Goal: Information Seeking & Learning: Learn about a topic

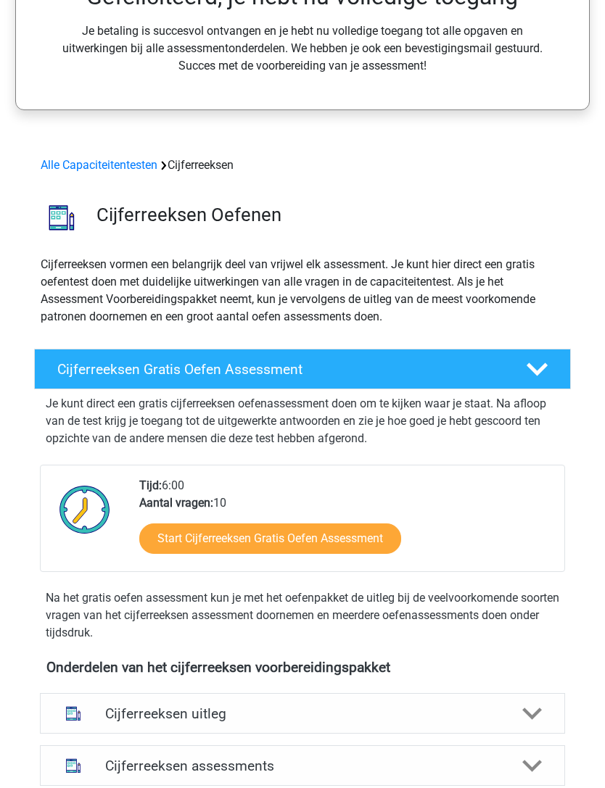
click at [542, 361] on icon at bounding box center [536, 370] width 21 height 21
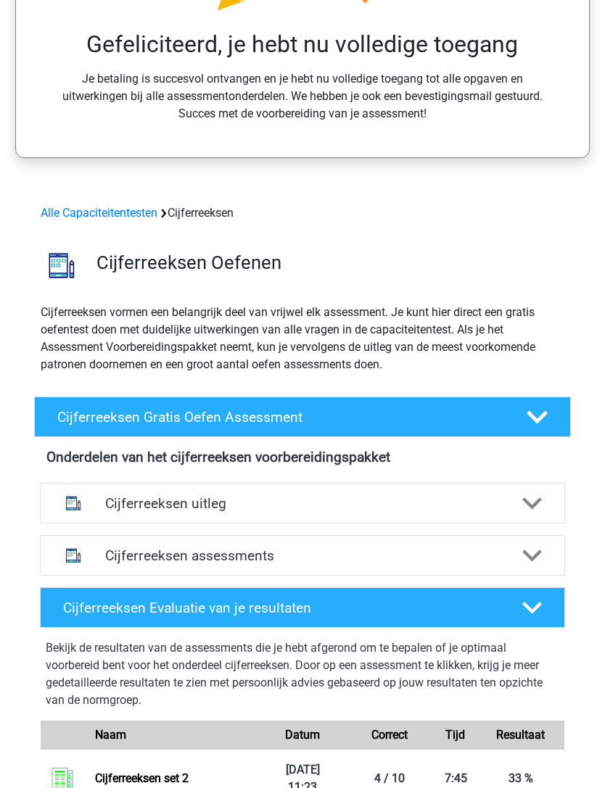
scroll to position [270, 0]
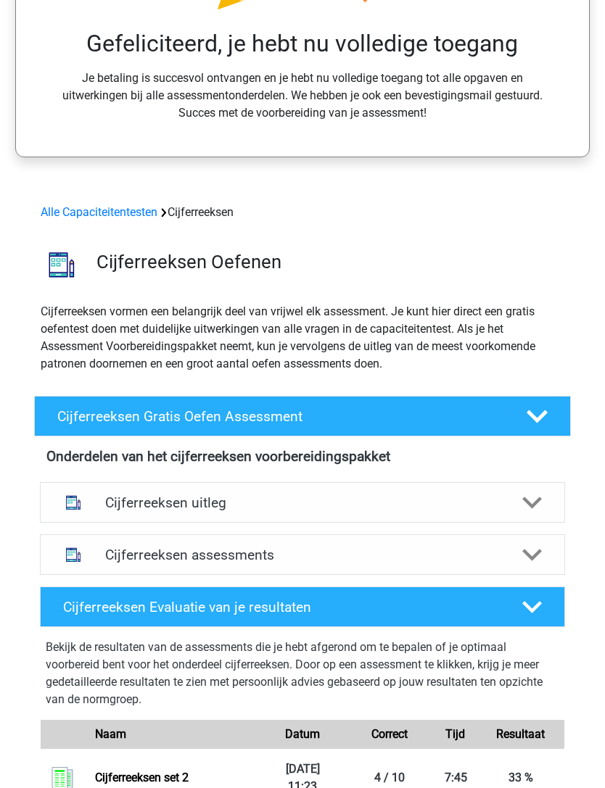
click at [132, 213] on link "Alle Capaciteitentesten" at bounding box center [99, 213] width 117 height 14
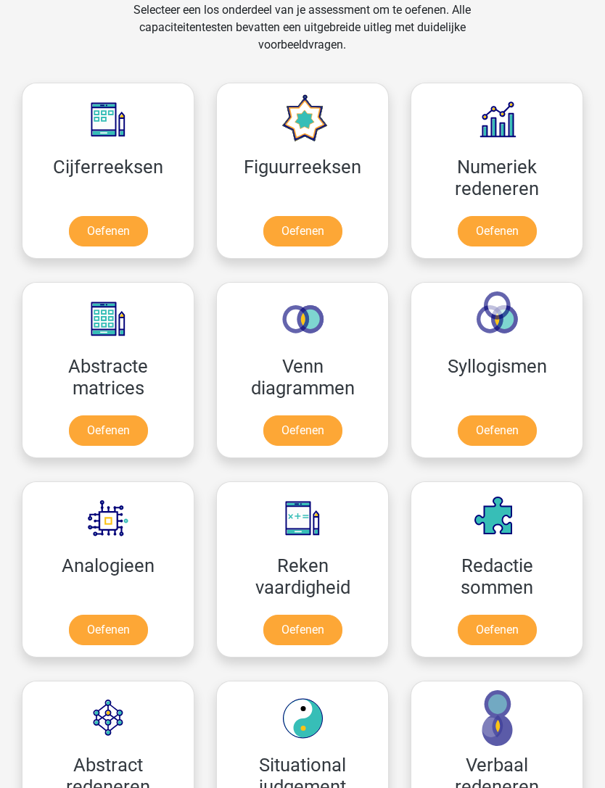
scroll to position [886, 0]
click at [316, 241] on link "Oefenen" at bounding box center [302, 231] width 79 height 30
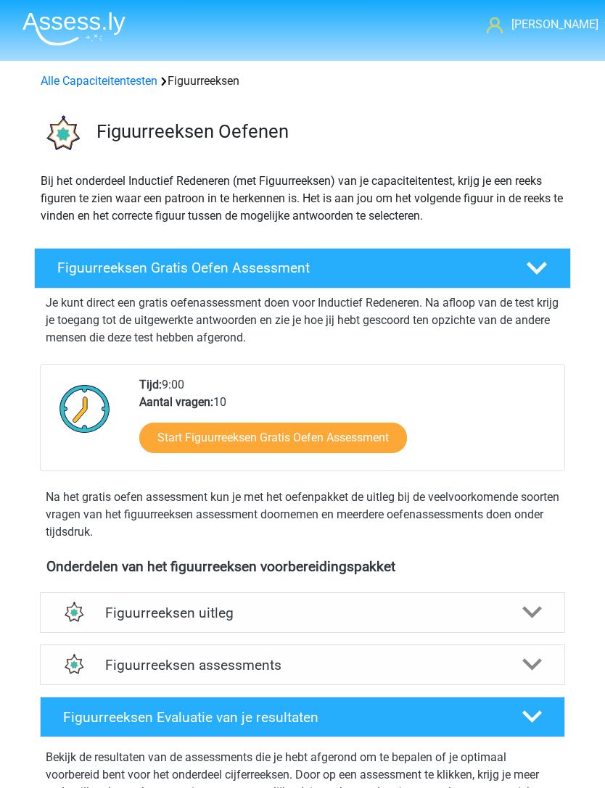
scroll to position [2, 0]
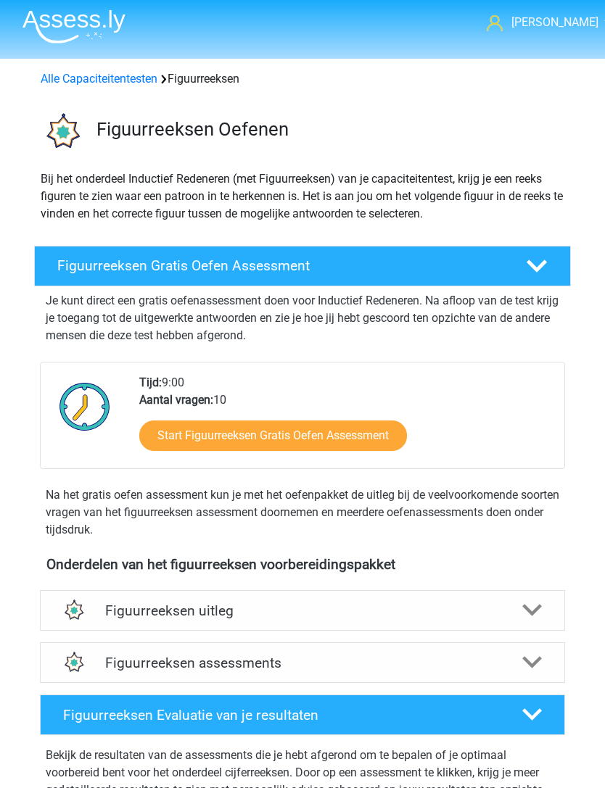
click at [518, 648] on div "Figuurreeksen assessments" at bounding box center [302, 662] width 525 height 41
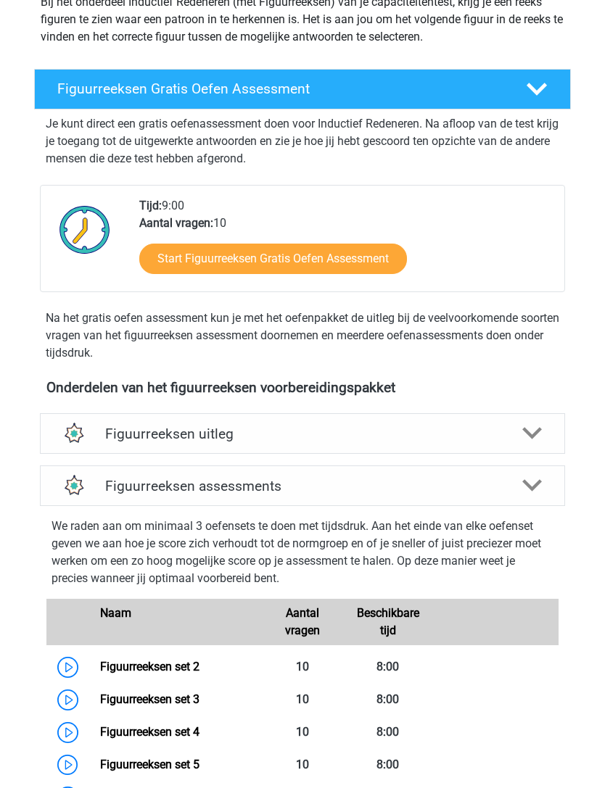
scroll to position [177, 0]
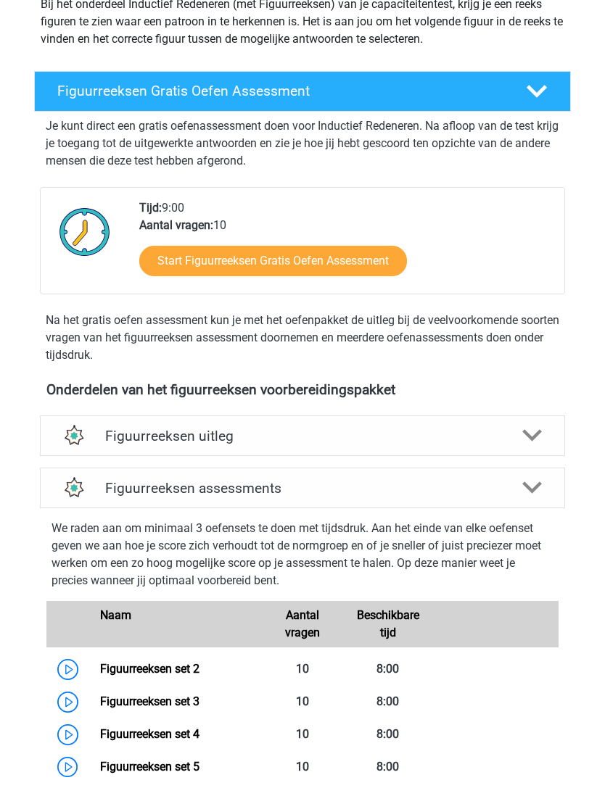
click at [535, 431] on icon at bounding box center [532, 436] width 20 height 20
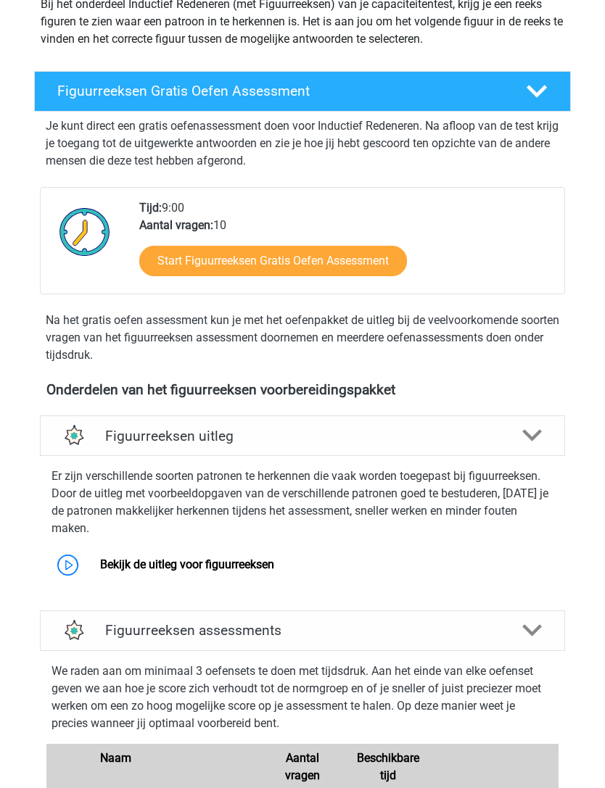
click at [537, 624] on polygon at bounding box center [532, 630] width 20 height 12
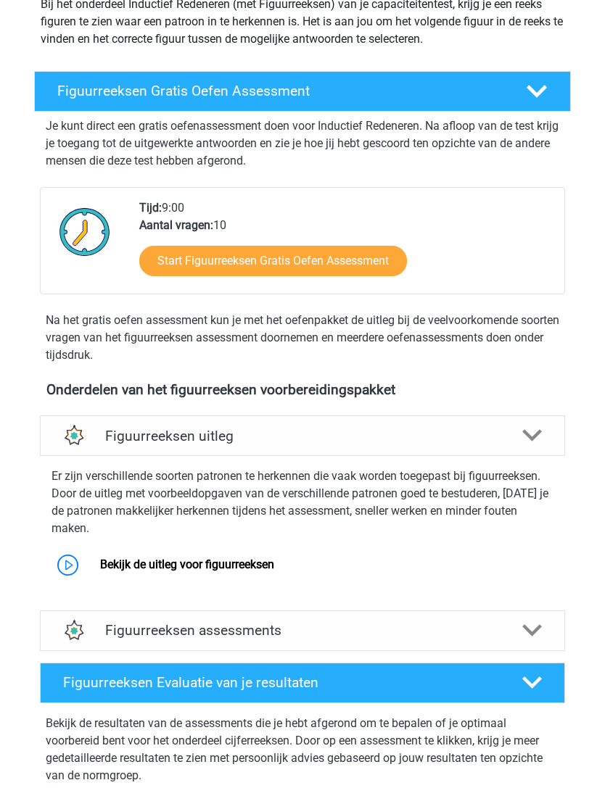
scroll to position [180, 0]
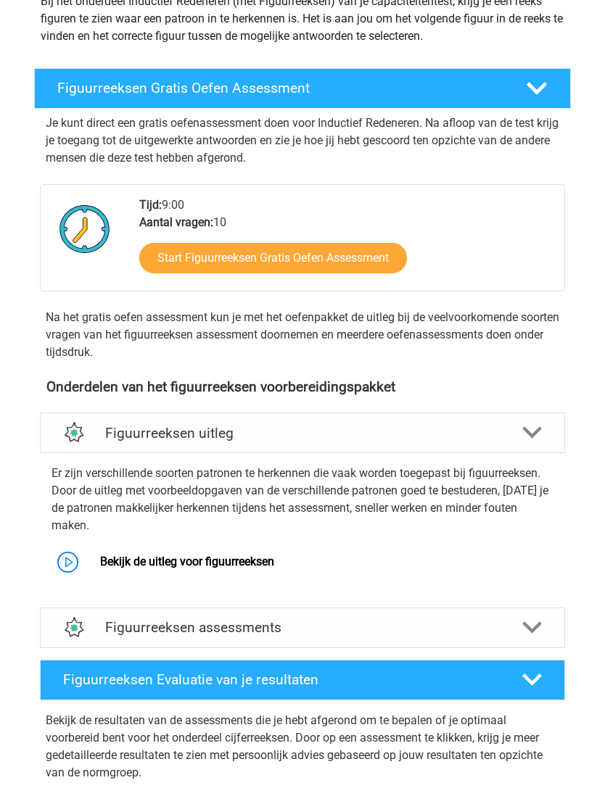
click at [266, 619] on h4 "Figuurreeksen assessments" at bounding box center [302, 627] width 395 height 17
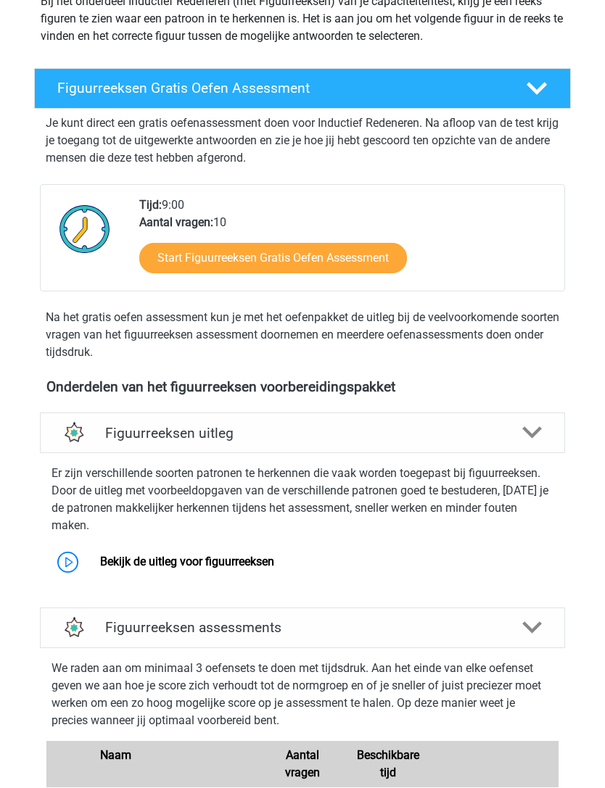
click at [274, 555] on link "Bekijk de uitleg voor figuurreeksen" at bounding box center [187, 562] width 174 height 14
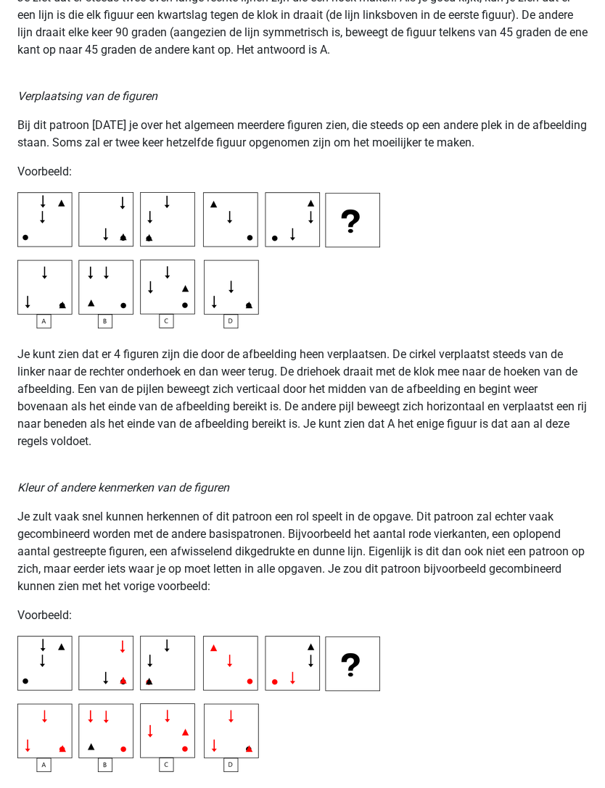
scroll to position [2228, 0]
click at [568, 587] on p "Je zult vaak snel kunnen herkennen of dit patroon een rol speelt in de opgave. …" at bounding box center [302, 552] width 570 height 87
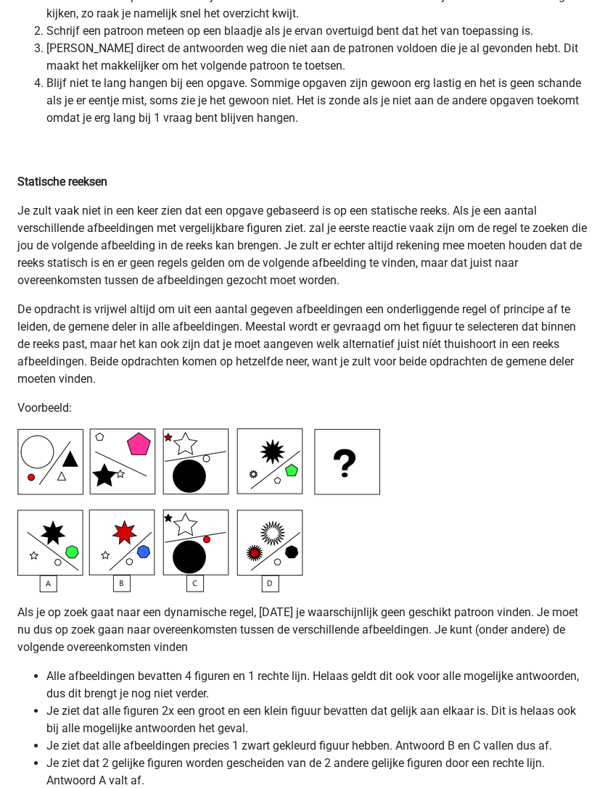
scroll to position [3407, 0]
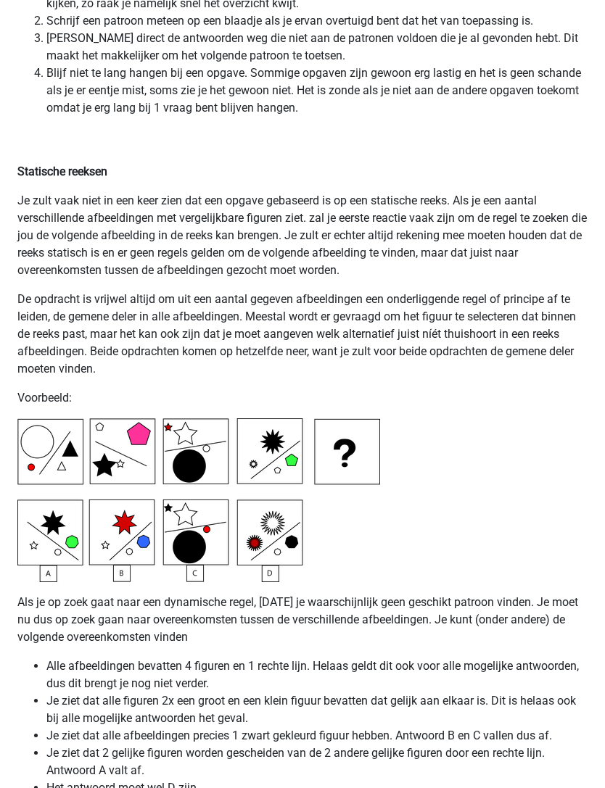
scroll to position [3418, 0]
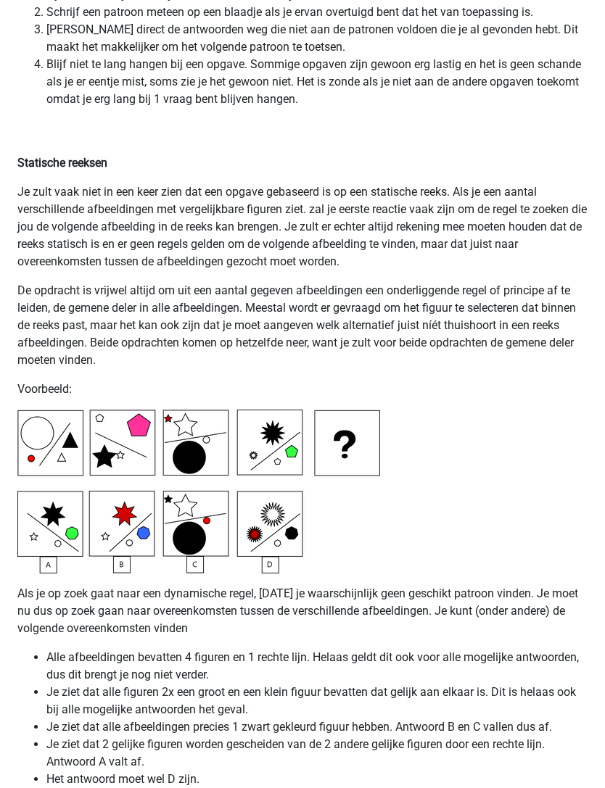
scroll to position [3426, 0]
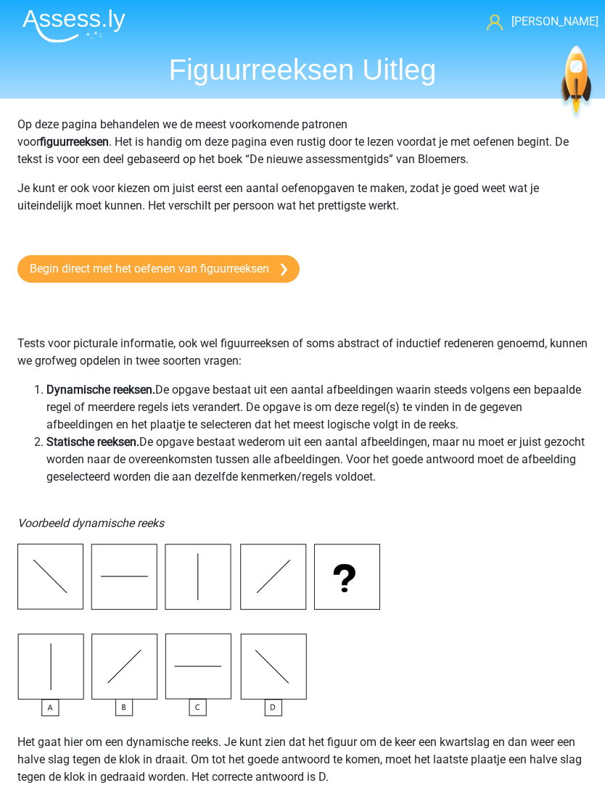
scroll to position [0, 0]
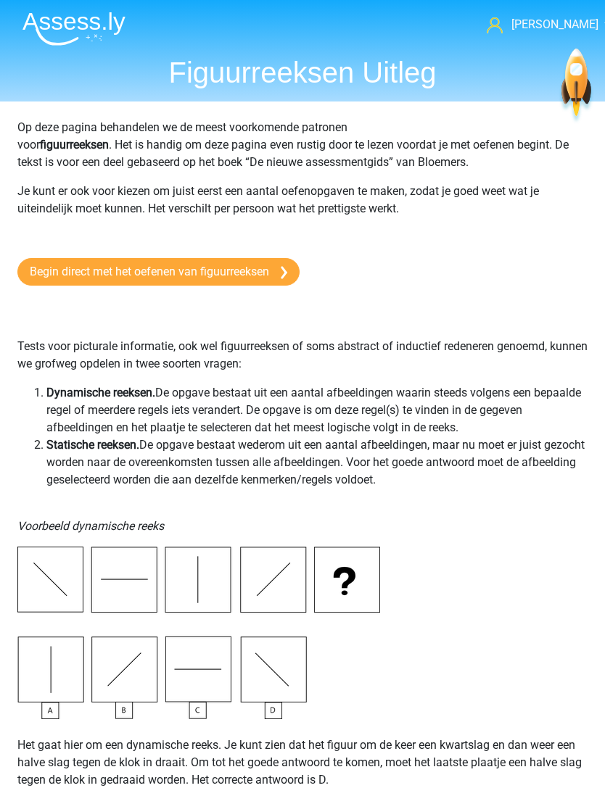
click at [266, 270] on link "Begin direct met het oefenen van figuurreeksen" at bounding box center [158, 272] width 282 height 28
click at [265, 275] on link "Begin direct met het oefenen van figuurreeksen" at bounding box center [158, 272] width 282 height 28
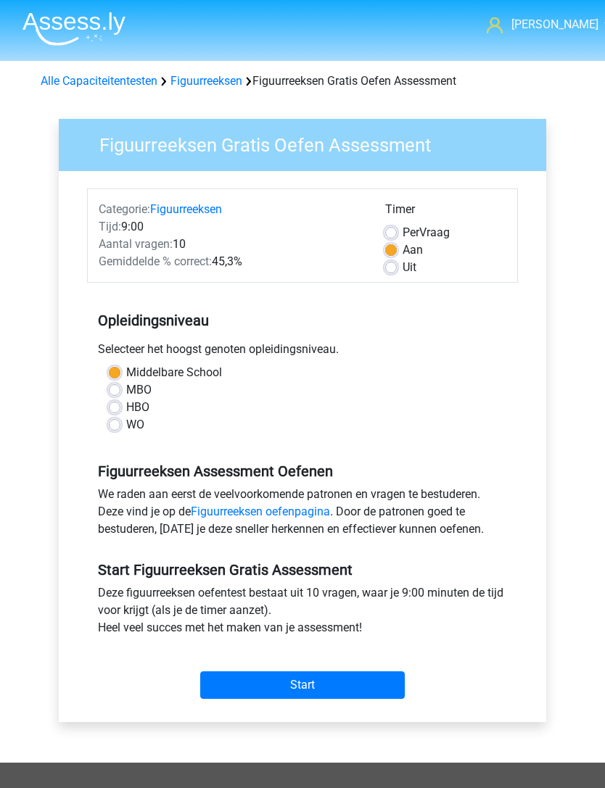
click at [347, 687] on input "Start" at bounding box center [302, 685] width 204 height 28
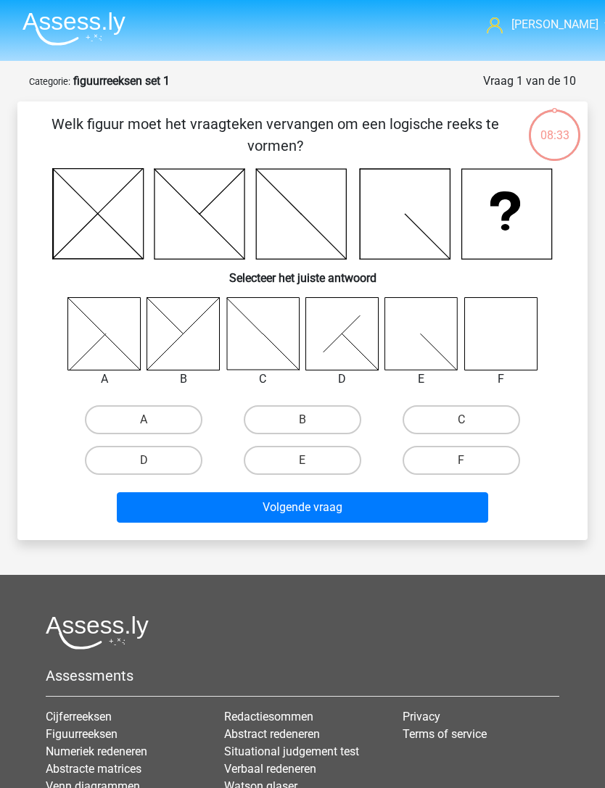
click at [341, 419] on label "B" at bounding box center [302, 419] width 117 height 29
click at [312, 420] on input "B" at bounding box center [306, 424] width 9 height 9
radio input "true"
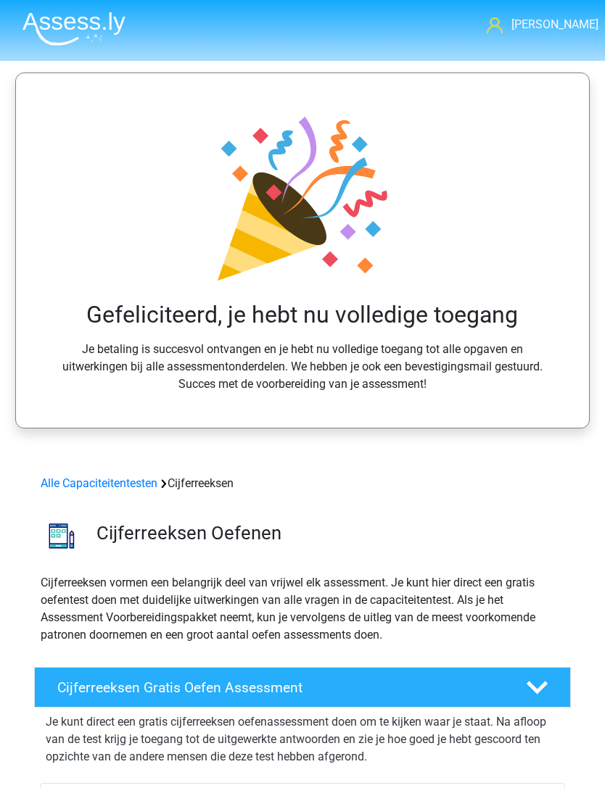
click at [138, 484] on link "Alle Capaciteitentesten" at bounding box center [99, 483] width 117 height 14
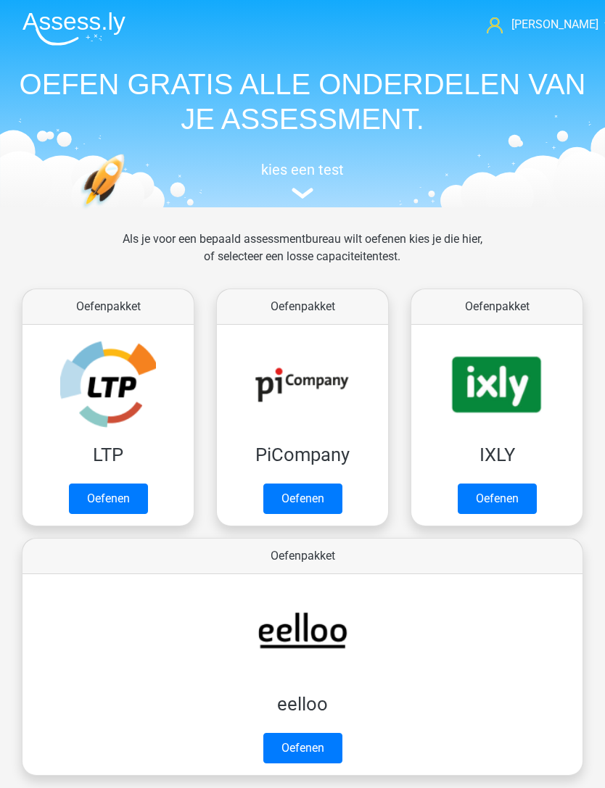
scroll to position [886, 0]
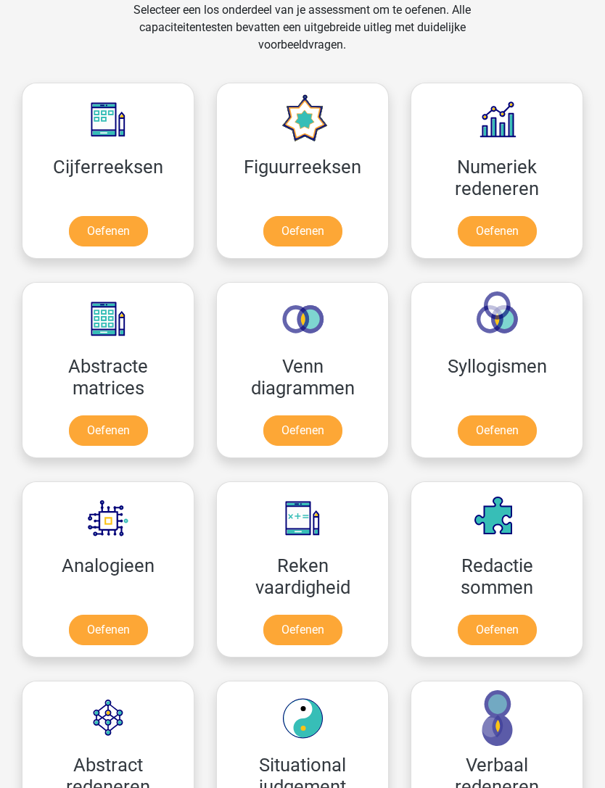
click at [338, 216] on link "Oefenen" at bounding box center [302, 231] width 79 height 30
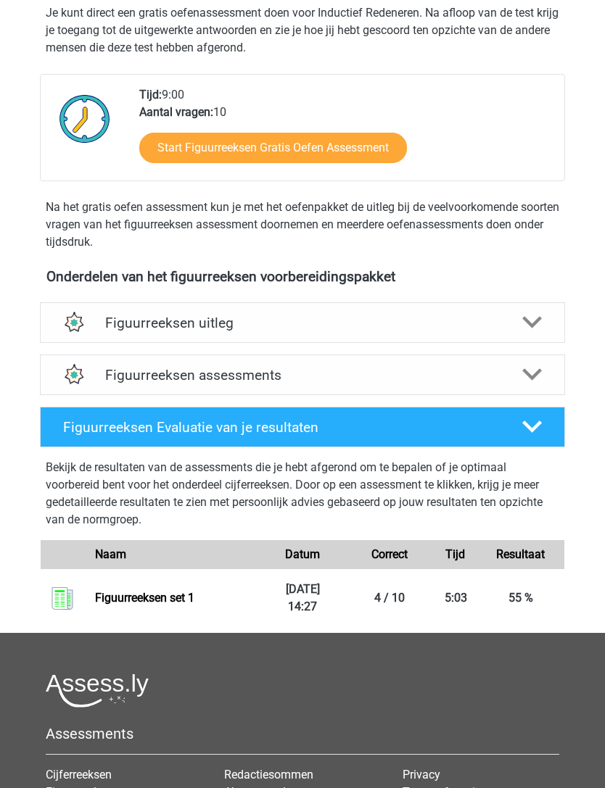
scroll to position [290, 0]
click at [193, 601] on link "Figuurreeksen set 1" at bounding box center [144, 598] width 99 height 14
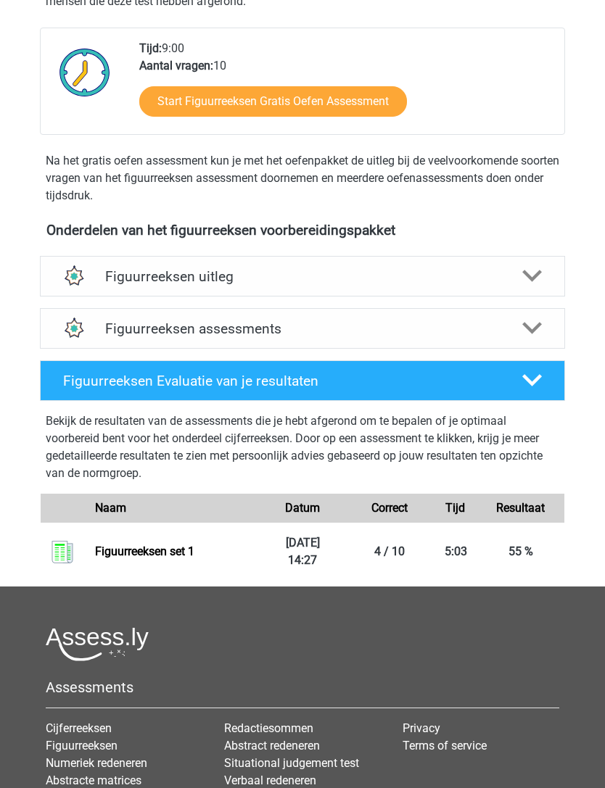
click at [542, 322] on div at bounding box center [532, 328] width 42 height 20
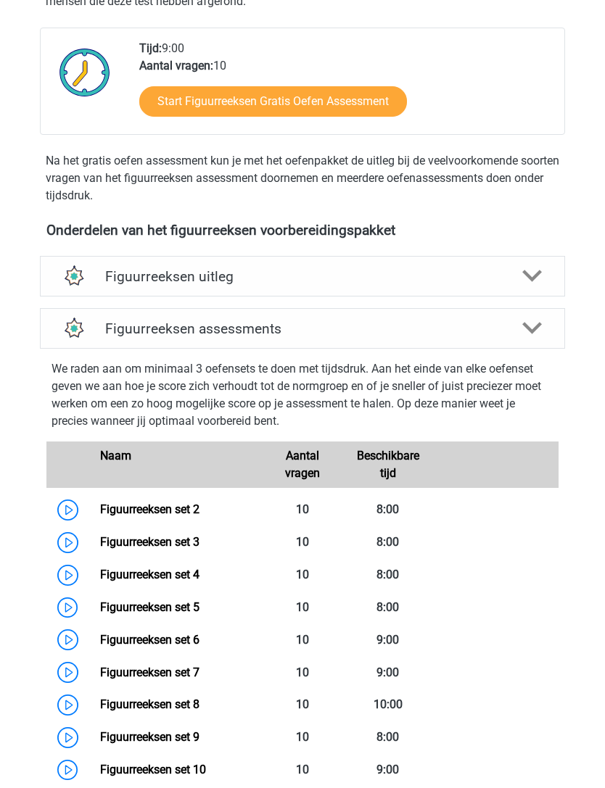
click at [199, 514] on link "Figuurreeksen set 2" at bounding box center [149, 509] width 99 height 14
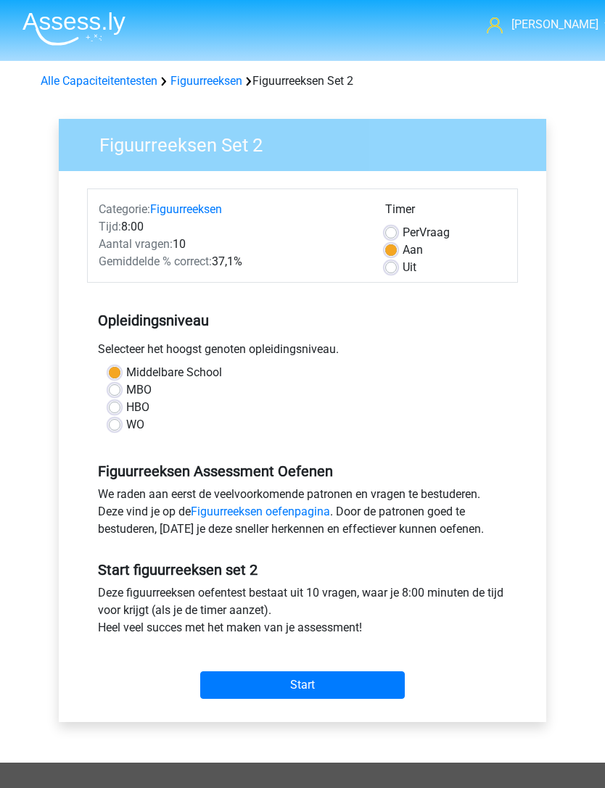
click at [362, 687] on input "Start" at bounding box center [302, 685] width 204 height 28
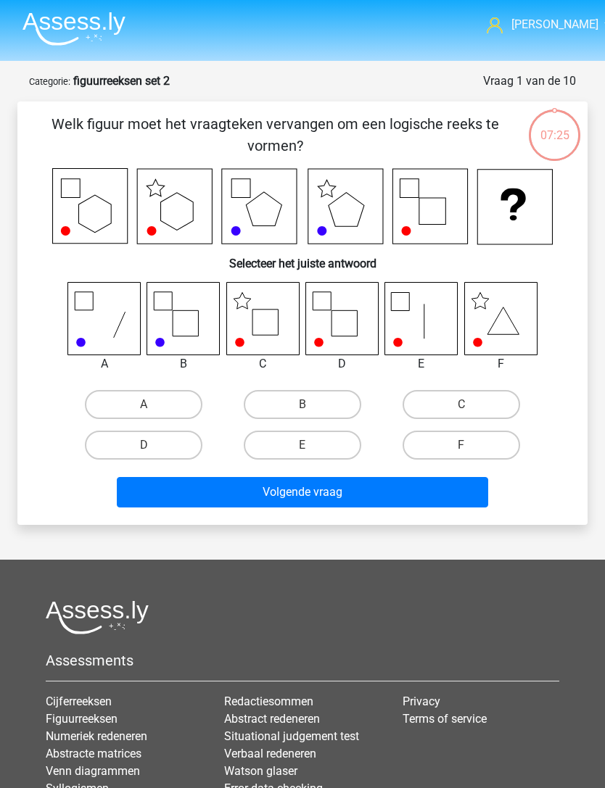
click at [333, 411] on label "B" at bounding box center [302, 404] width 117 height 29
click at [312, 411] on input "B" at bounding box center [306, 409] width 9 height 9
radio input "true"
click at [372, 499] on button "Volgende vraag" at bounding box center [302, 492] width 371 height 30
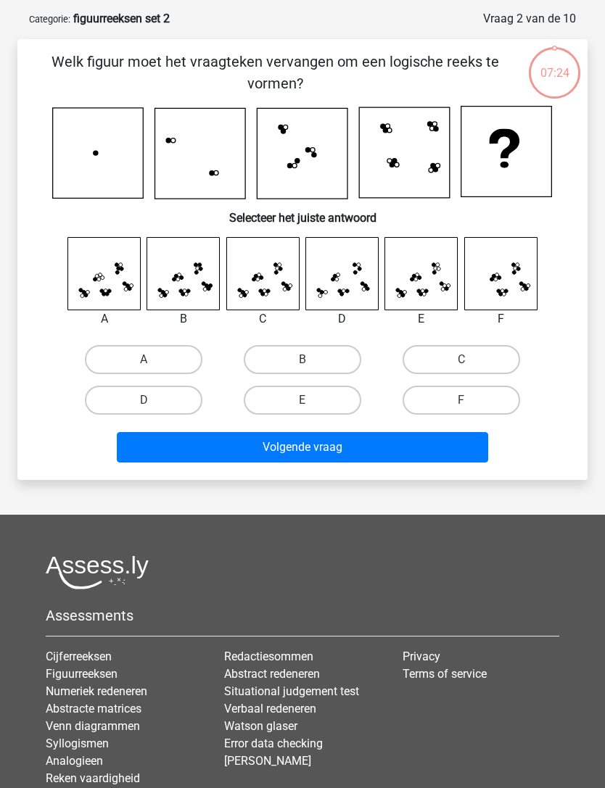
scroll to position [72, 0]
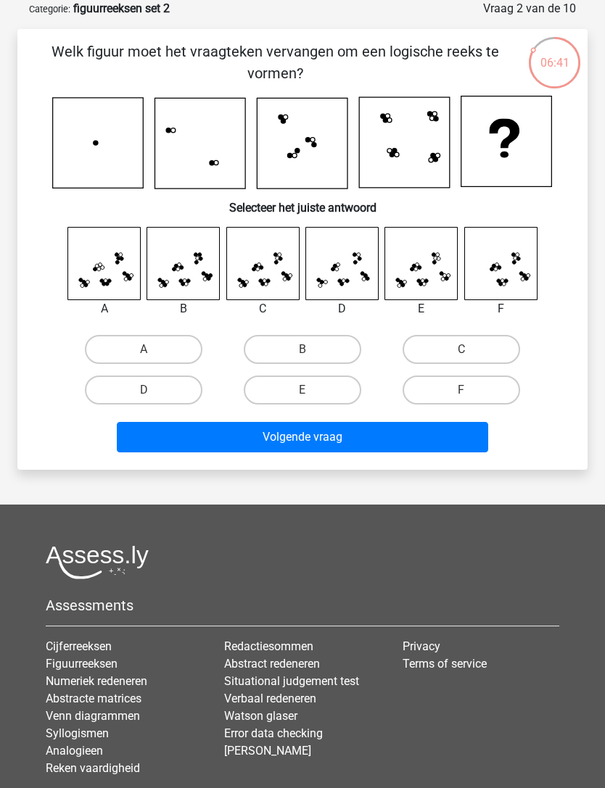
click at [479, 352] on label "C" at bounding box center [460, 349] width 117 height 29
click at [471, 352] on input "C" at bounding box center [465, 353] width 9 height 9
radio input "true"
click at [426, 447] on button "Volgende vraag" at bounding box center [302, 437] width 371 height 30
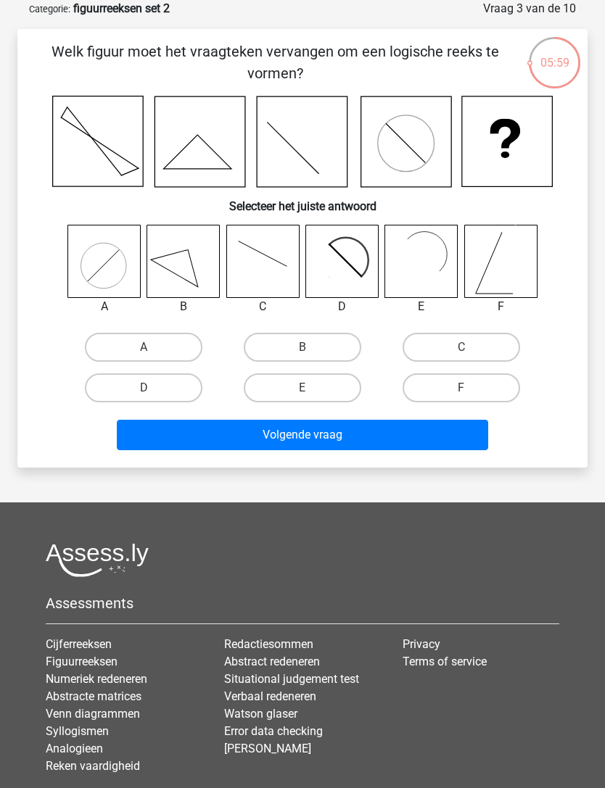
click at [481, 398] on label "F" at bounding box center [460, 387] width 117 height 29
click at [471, 397] on input "F" at bounding box center [465, 392] width 9 height 9
radio input "true"
click at [449, 438] on button "Volgende vraag" at bounding box center [302, 435] width 371 height 30
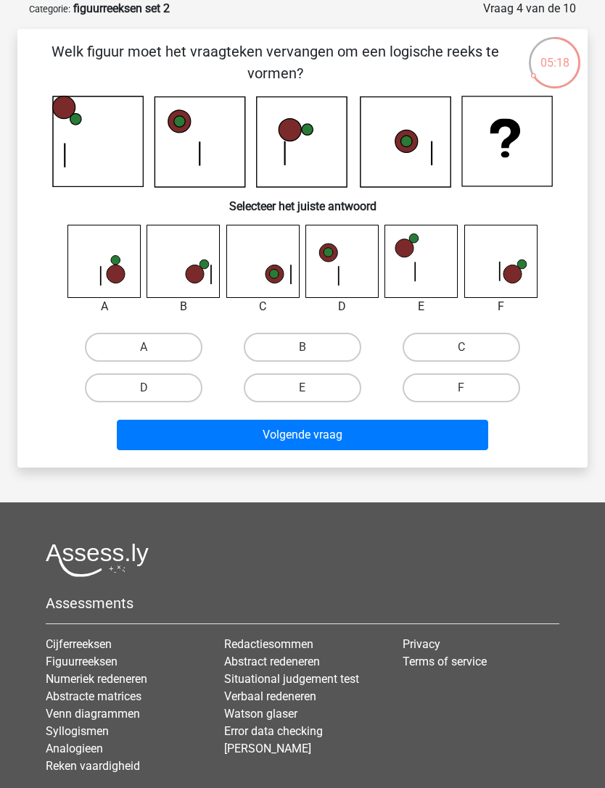
click at [498, 386] on label "F" at bounding box center [460, 387] width 117 height 29
click at [471, 388] on input "F" at bounding box center [465, 392] width 9 height 9
radio input "true"
click at [453, 442] on button "Volgende vraag" at bounding box center [302, 435] width 371 height 30
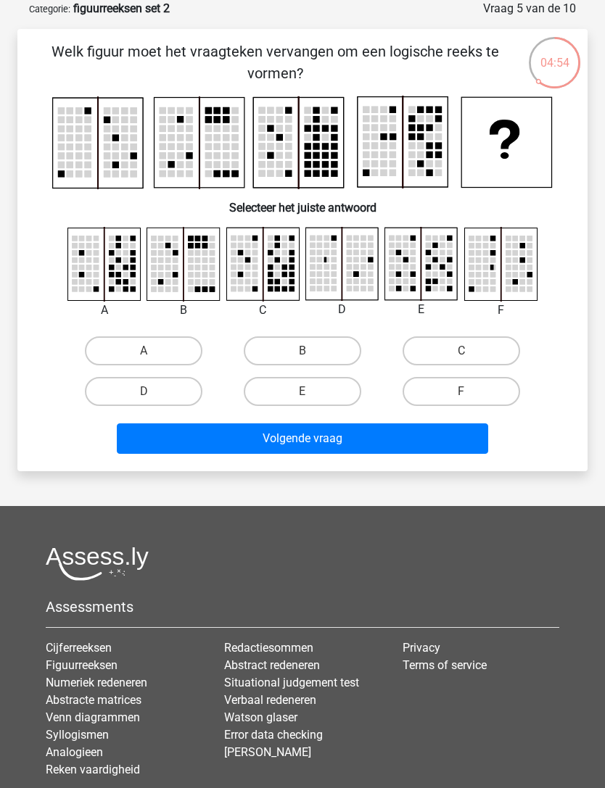
click at [330, 355] on label "B" at bounding box center [302, 350] width 117 height 29
click at [312, 355] on input "B" at bounding box center [306, 355] width 9 height 9
radio input "true"
click at [370, 439] on button "Volgende vraag" at bounding box center [302, 438] width 371 height 30
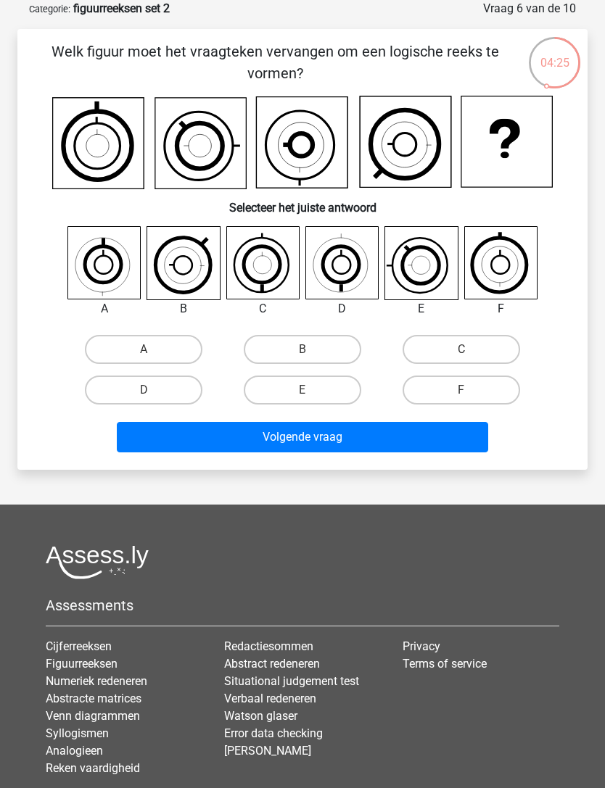
click at [337, 347] on label "B" at bounding box center [302, 349] width 117 height 29
click at [312, 349] on input "B" at bounding box center [306, 353] width 9 height 9
radio input "true"
click at [405, 434] on button "Volgende vraag" at bounding box center [302, 437] width 371 height 30
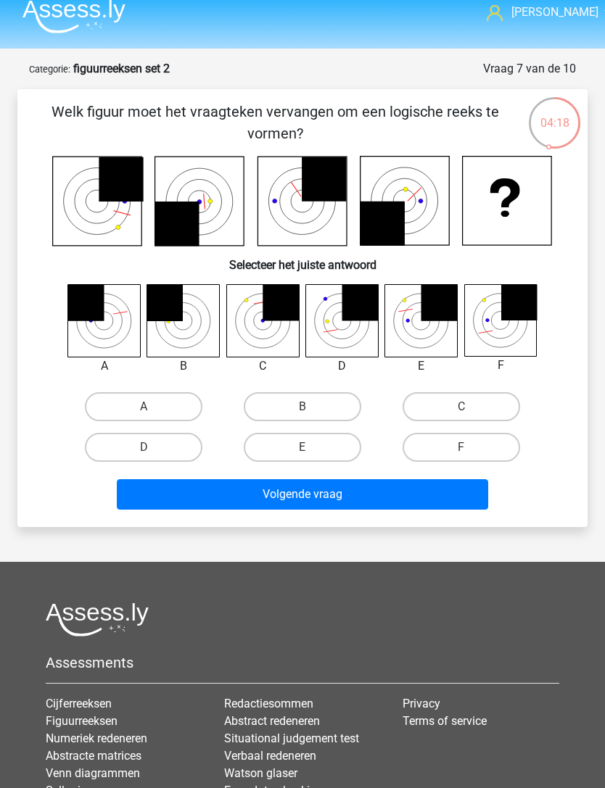
scroll to position [0, 0]
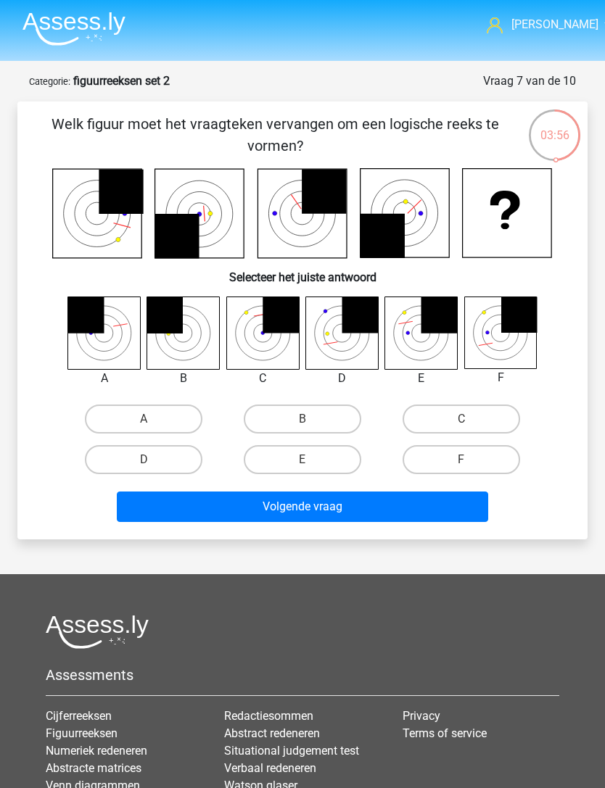
click at [315, 465] on label "E" at bounding box center [302, 459] width 117 height 29
click at [312, 465] on input "E" at bounding box center [306, 464] width 9 height 9
radio input "true"
click at [378, 507] on button "Volgende vraag" at bounding box center [302, 507] width 371 height 30
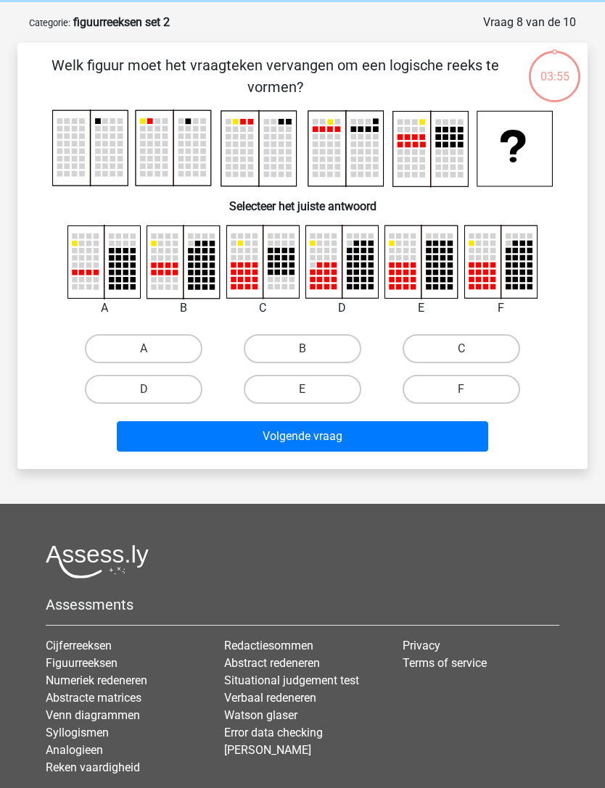
scroll to position [72, 0]
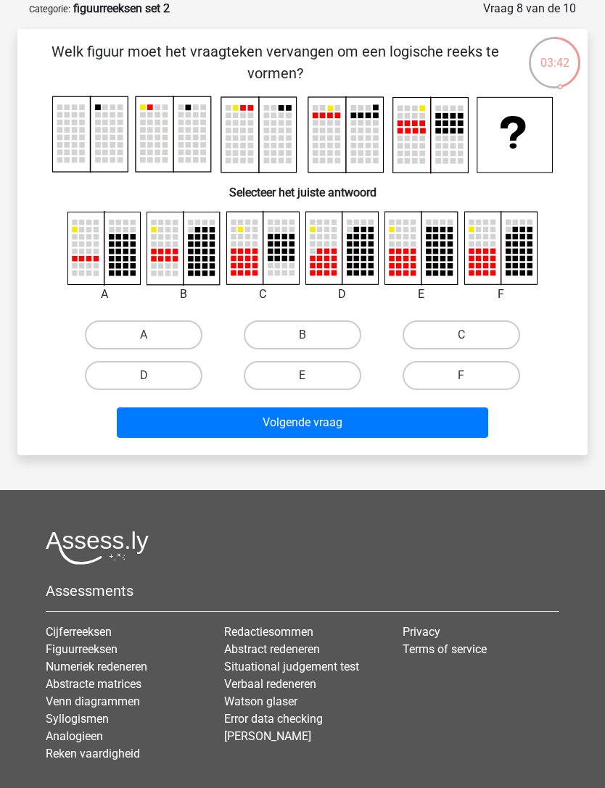
click at [537, 444] on div "Welk figuur moet het vraagteken vervangen om een logische reeks te vormen?" at bounding box center [302, 242] width 570 height 426
click at [502, 375] on label "F" at bounding box center [460, 375] width 117 height 29
click at [471, 376] on input "F" at bounding box center [465, 380] width 9 height 9
radio input "true"
click at [458, 423] on button "Volgende vraag" at bounding box center [302, 422] width 371 height 30
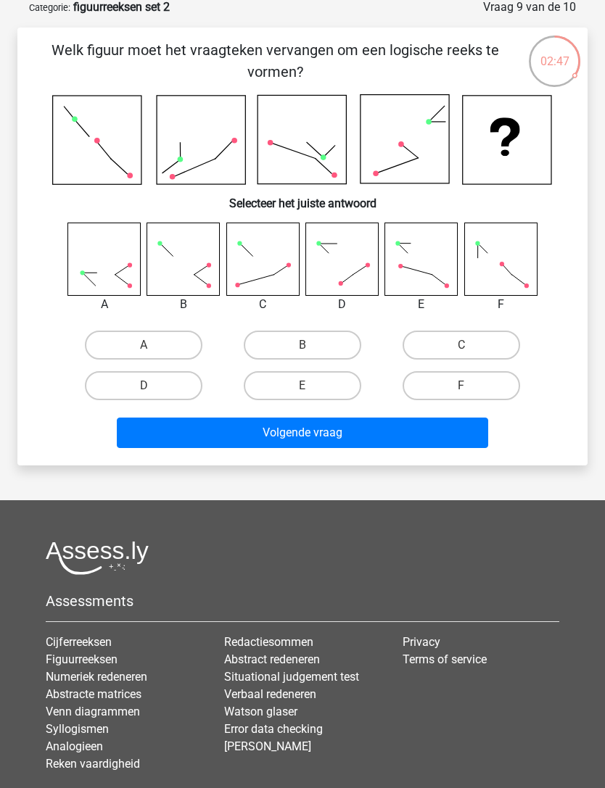
scroll to position [75, 0]
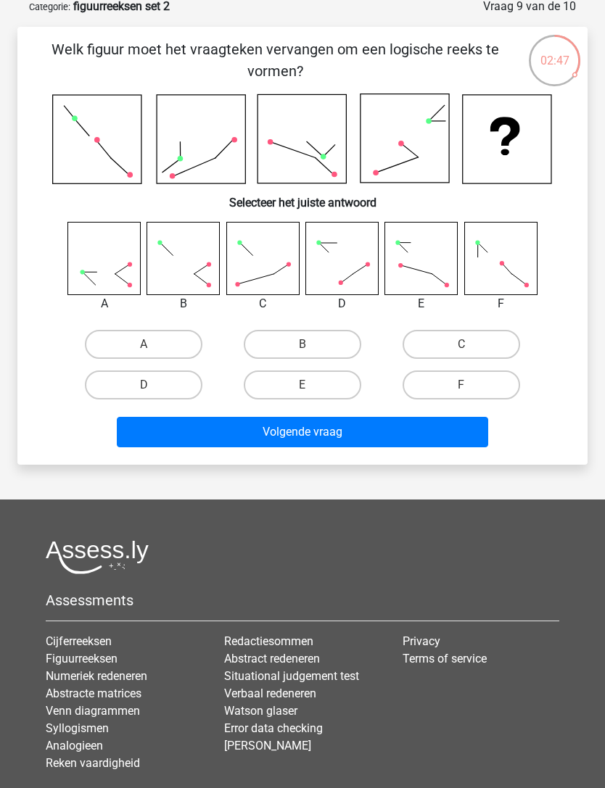
click at [180, 342] on label "A" at bounding box center [143, 344] width 117 height 29
click at [153, 344] on input "A" at bounding box center [148, 348] width 9 height 9
radio input "true"
click at [174, 345] on label "A" at bounding box center [143, 344] width 117 height 29
click at [153, 345] on input "A" at bounding box center [148, 348] width 9 height 9
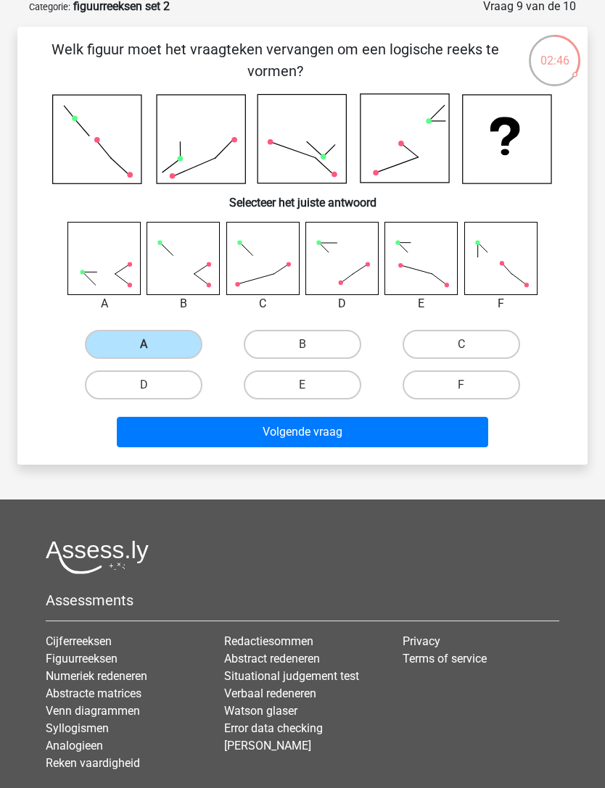
click at [413, 439] on button "Volgende vraag" at bounding box center [302, 432] width 371 height 30
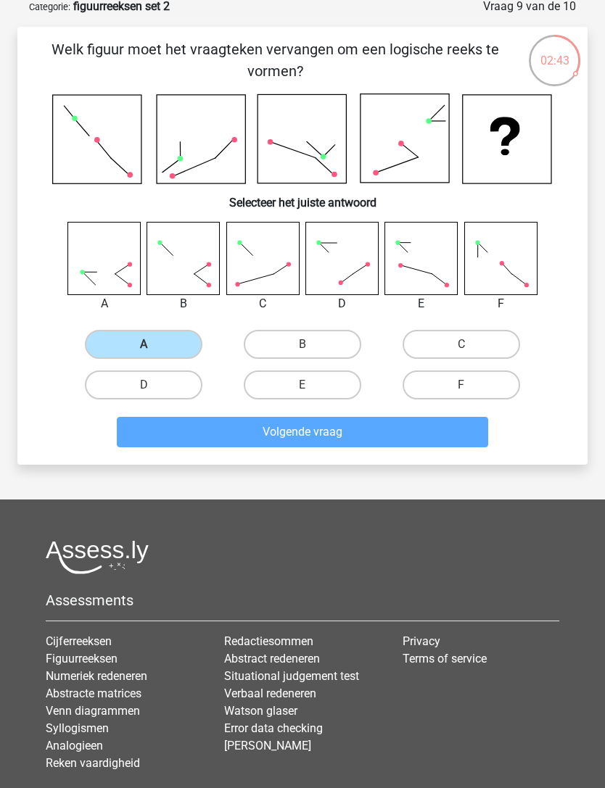
click at [178, 353] on label "A" at bounding box center [143, 344] width 117 height 29
click at [153, 353] on input "A" at bounding box center [148, 348] width 9 height 9
click at [173, 341] on label "A" at bounding box center [143, 344] width 117 height 29
click at [153, 344] on input "A" at bounding box center [148, 348] width 9 height 9
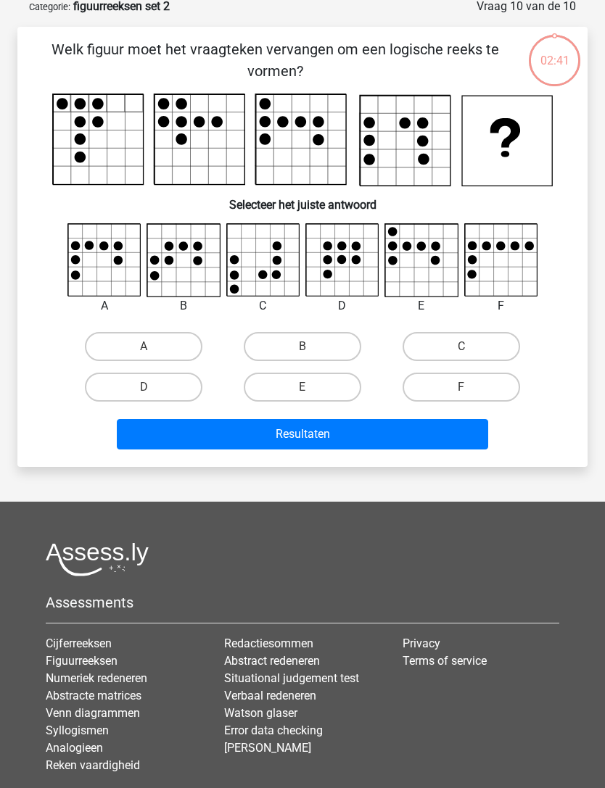
scroll to position [72, 0]
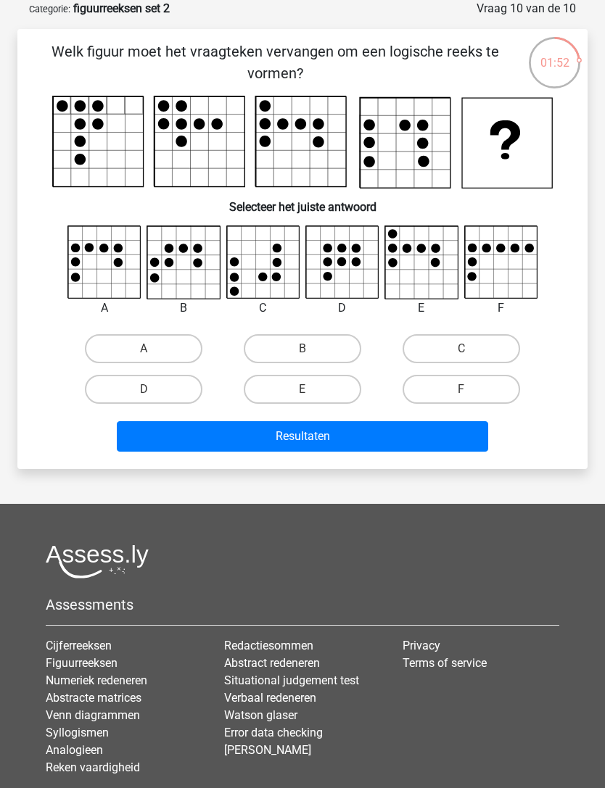
click at [334, 394] on label "E" at bounding box center [302, 389] width 117 height 29
click at [312, 394] on input "E" at bounding box center [306, 393] width 9 height 9
radio input "true"
click at [364, 440] on button "Resultaten" at bounding box center [302, 436] width 371 height 30
